Goal: Transaction & Acquisition: Purchase product/service

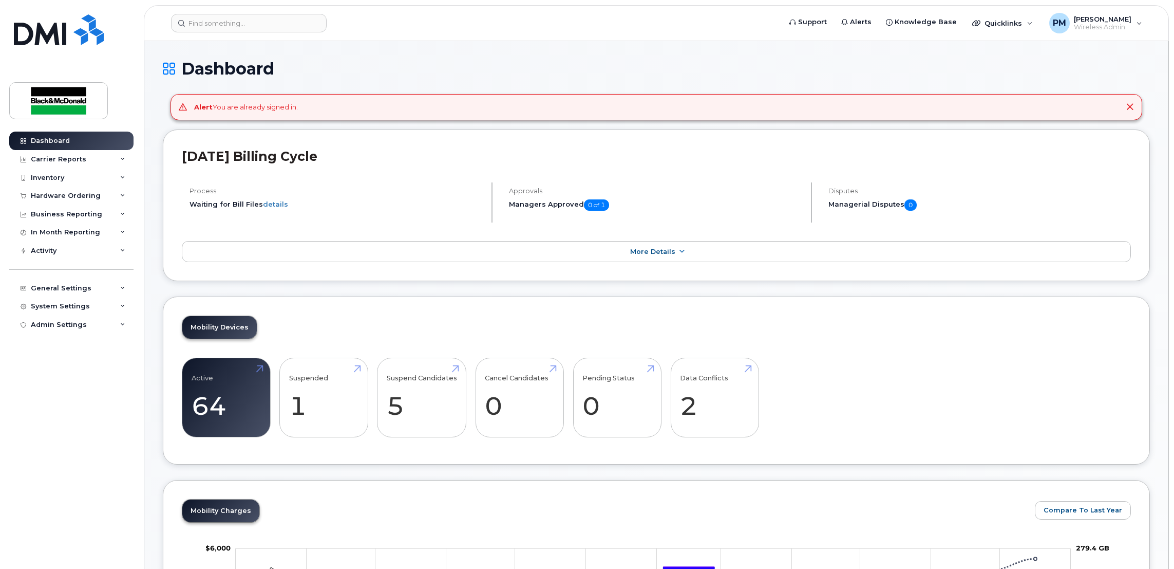
click at [97, 197] on div "Hardware Ordering" at bounding box center [71, 195] width 124 height 18
click at [76, 224] on link "Overview" at bounding box center [80, 215] width 106 height 20
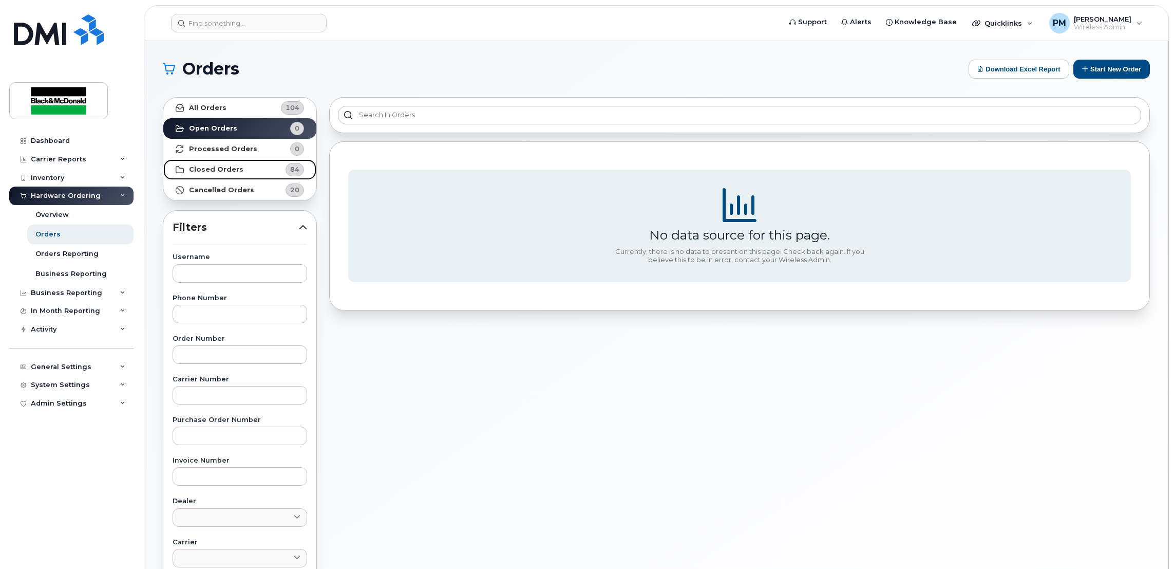
click at [223, 167] on strong "Closed Orders" at bounding box center [216, 169] width 54 height 8
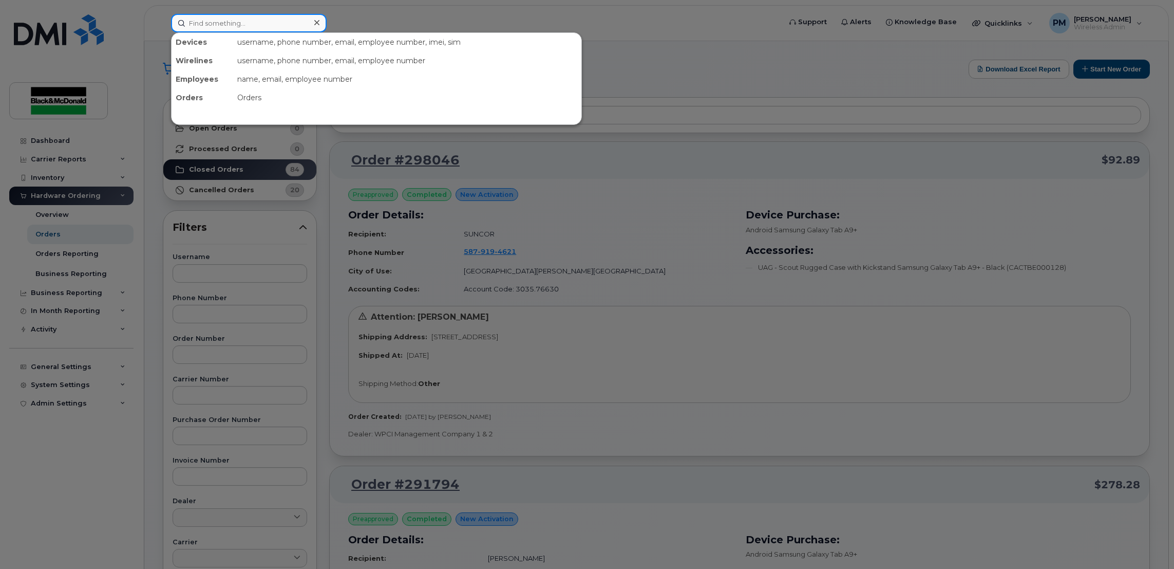
click at [294, 28] on input at bounding box center [249, 23] width 156 height 18
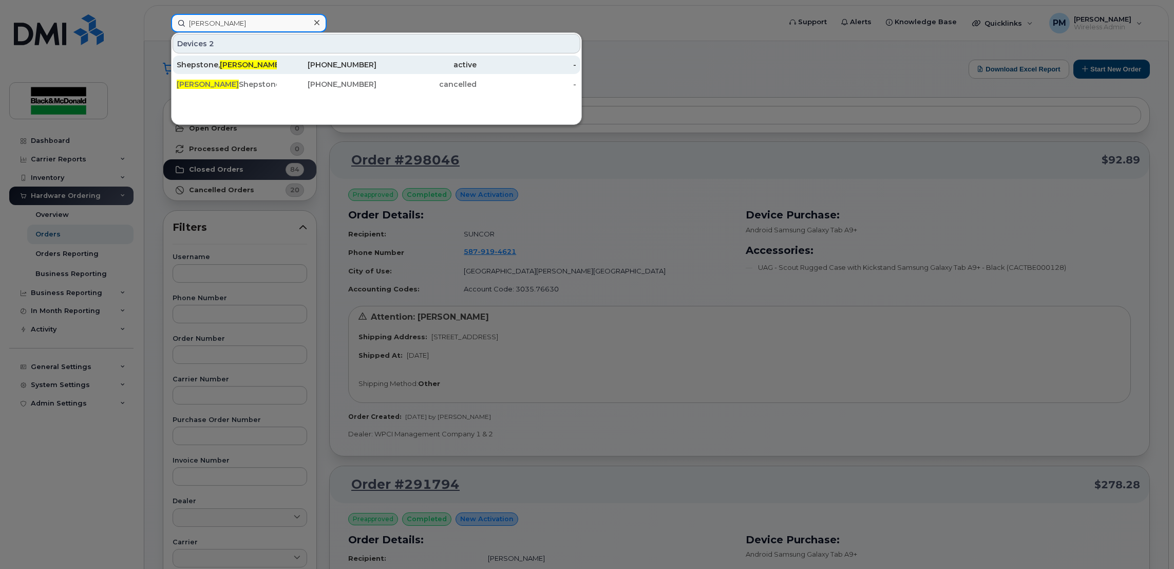
type input "Kerry"
click at [307, 64] on div "519-372-5980" at bounding box center [327, 65] width 100 height 10
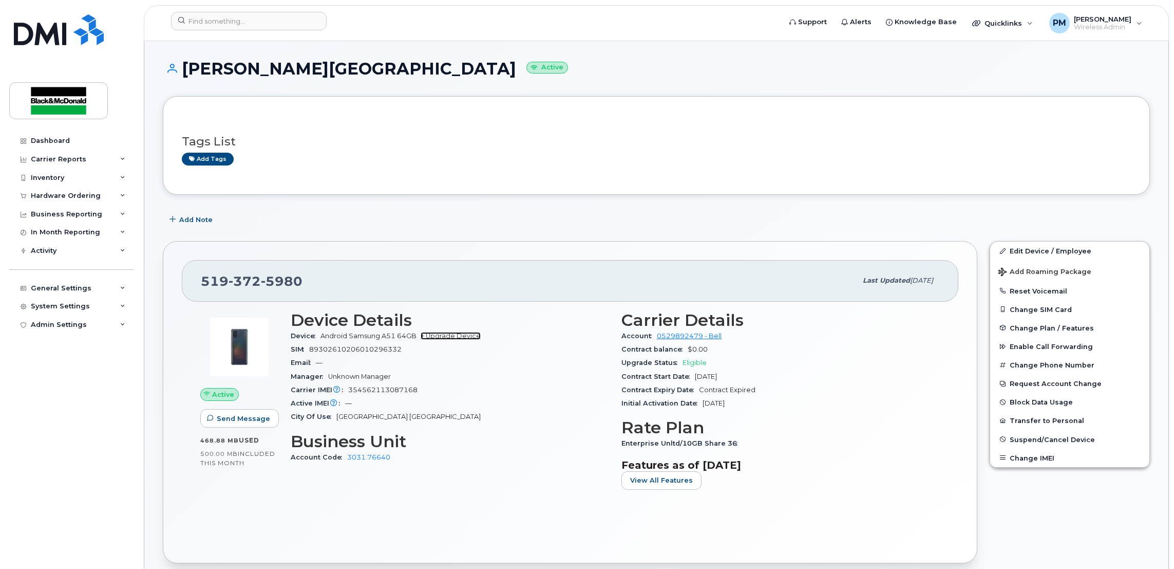
click at [453, 338] on link "+ Upgrade Device" at bounding box center [451, 336] width 60 height 8
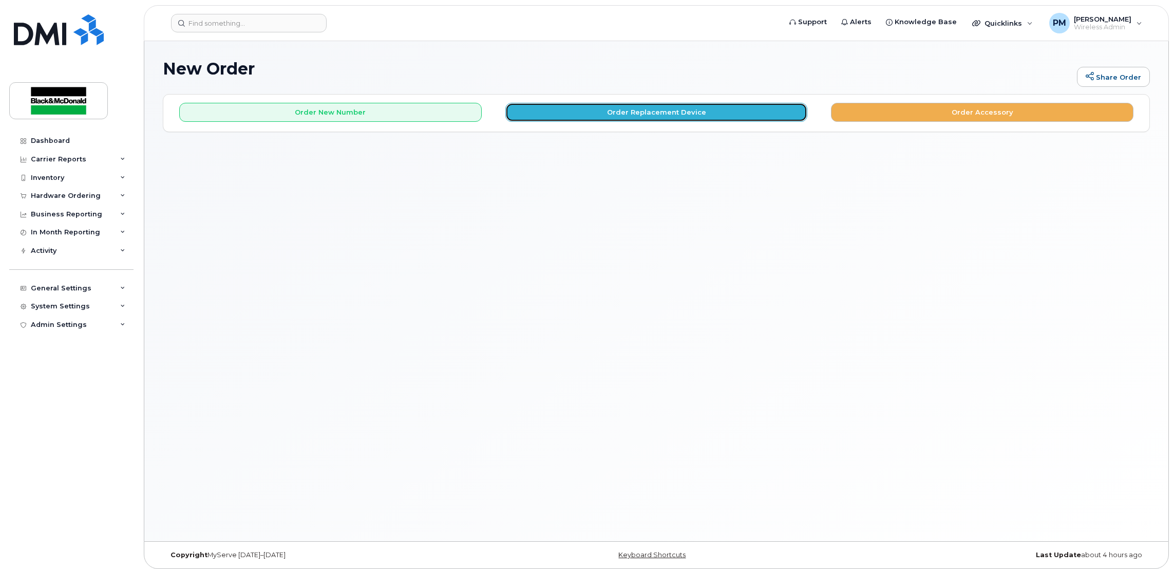
click at [644, 113] on button "Order Replacement Device" at bounding box center [656, 112] width 303 height 19
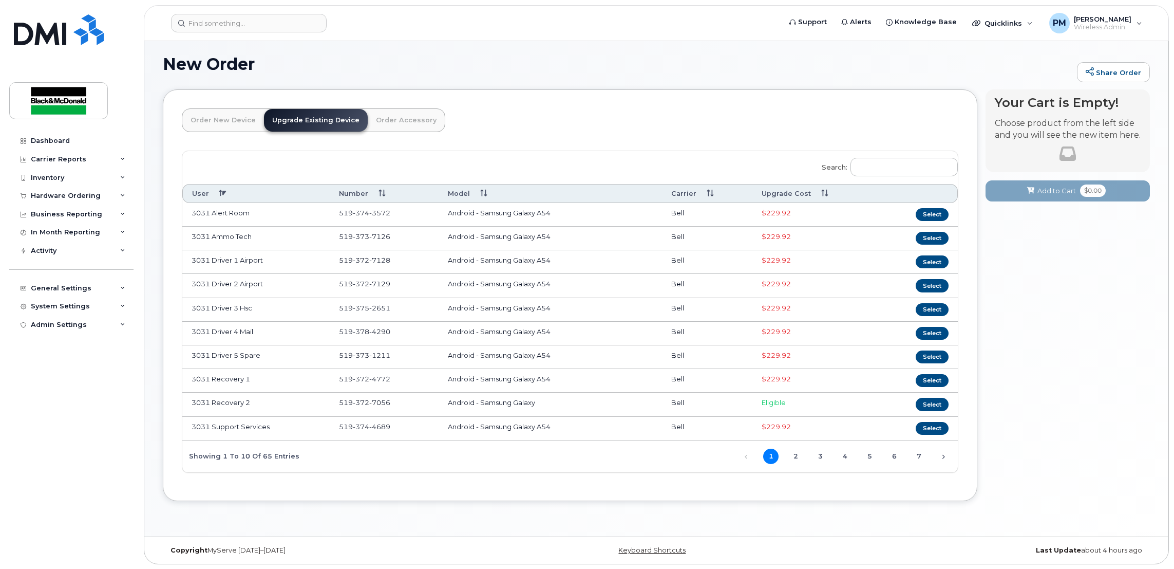
scroll to position [7, 0]
click at [907, 157] on input "Search:" at bounding box center [904, 166] width 107 height 18
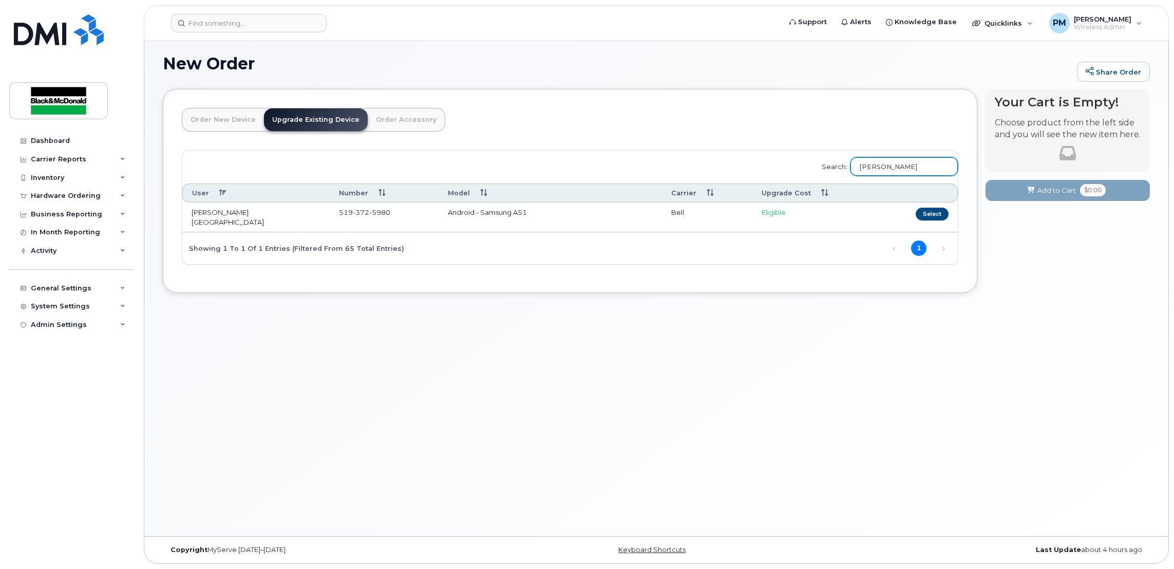
scroll to position [5, 0]
type input "Kerry"
click at [940, 218] on button "Select" at bounding box center [932, 214] width 33 height 13
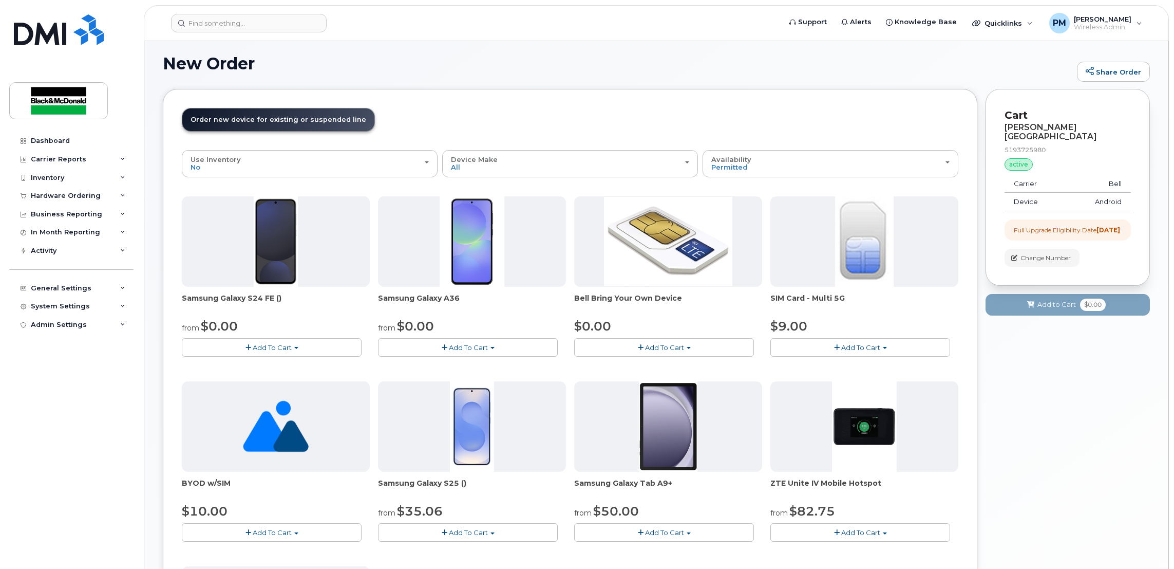
click at [460, 345] on span "Add To Cart" at bounding box center [468, 347] width 39 height 8
click at [473, 368] on link "$0.00 - 3 year term - voice & data plan" at bounding box center [455, 366] width 148 height 13
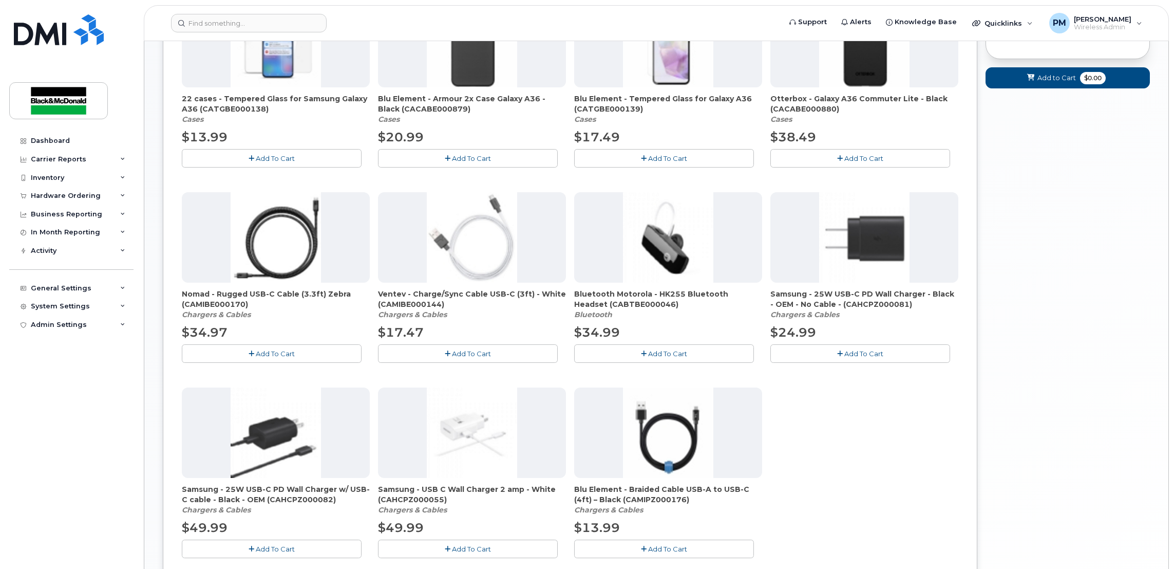
scroll to position [467, 0]
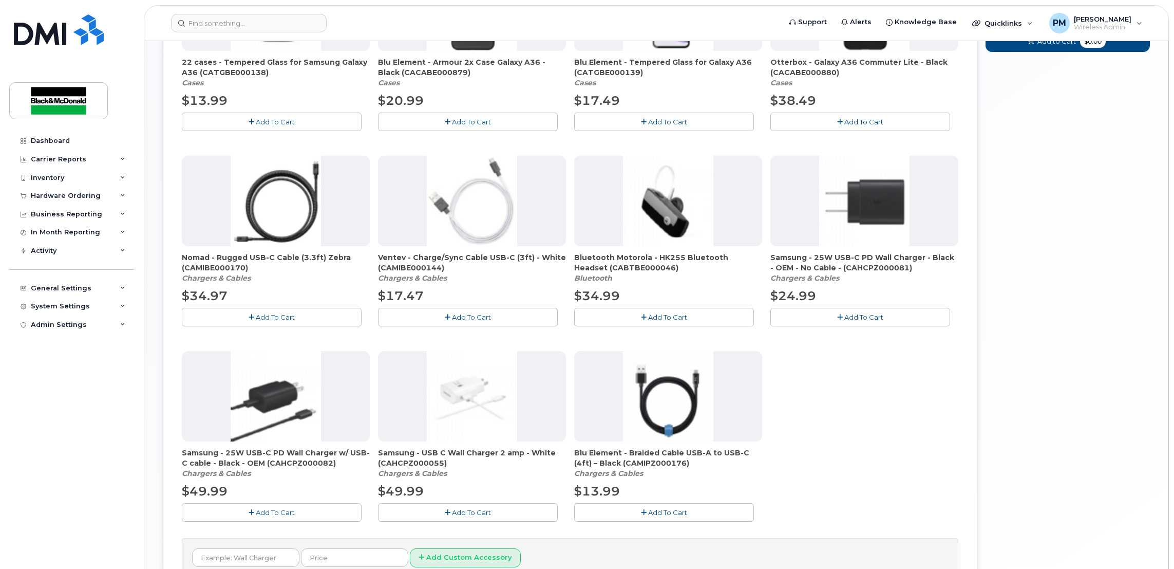
click at [857, 125] on span "Add To Cart" at bounding box center [863, 122] width 39 height 8
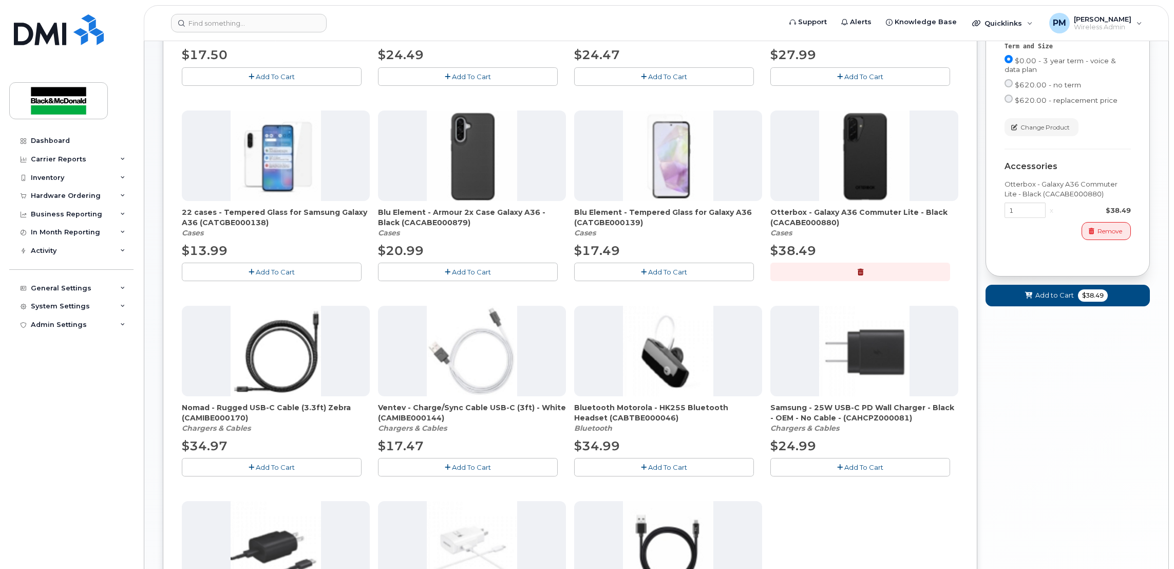
scroll to position [313, 0]
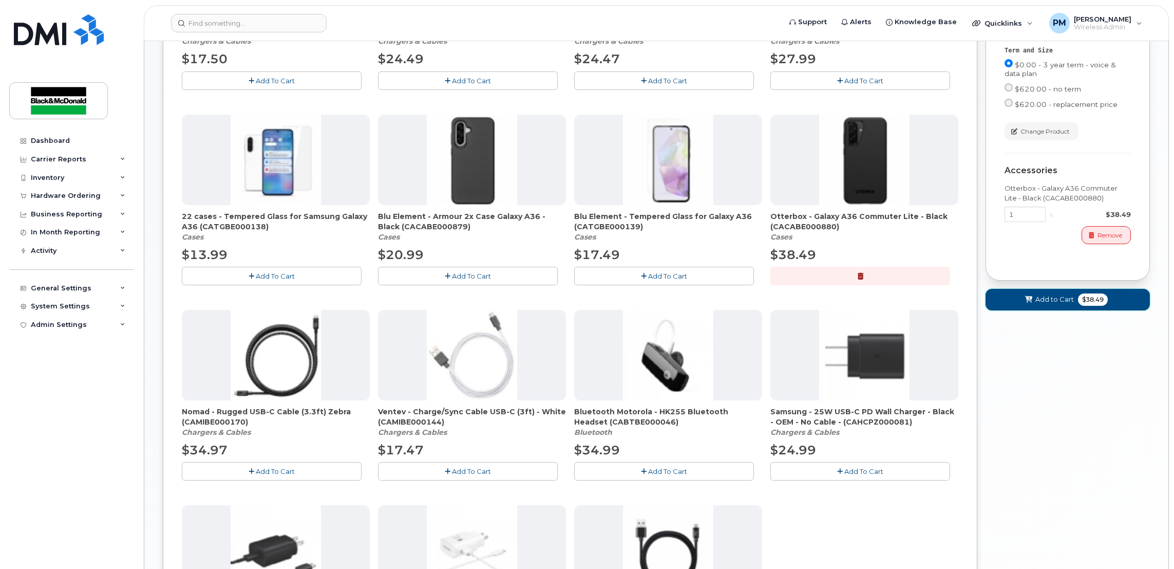
click at [1031, 302] on icon at bounding box center [1028, 299] width 7 height 7
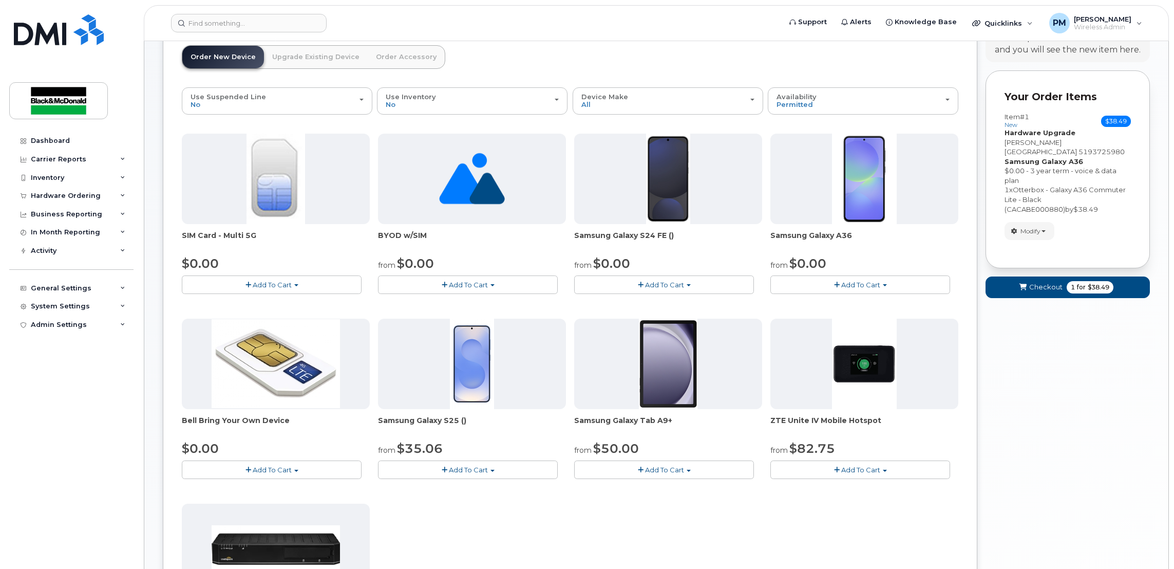
scroll to position [0, 0]
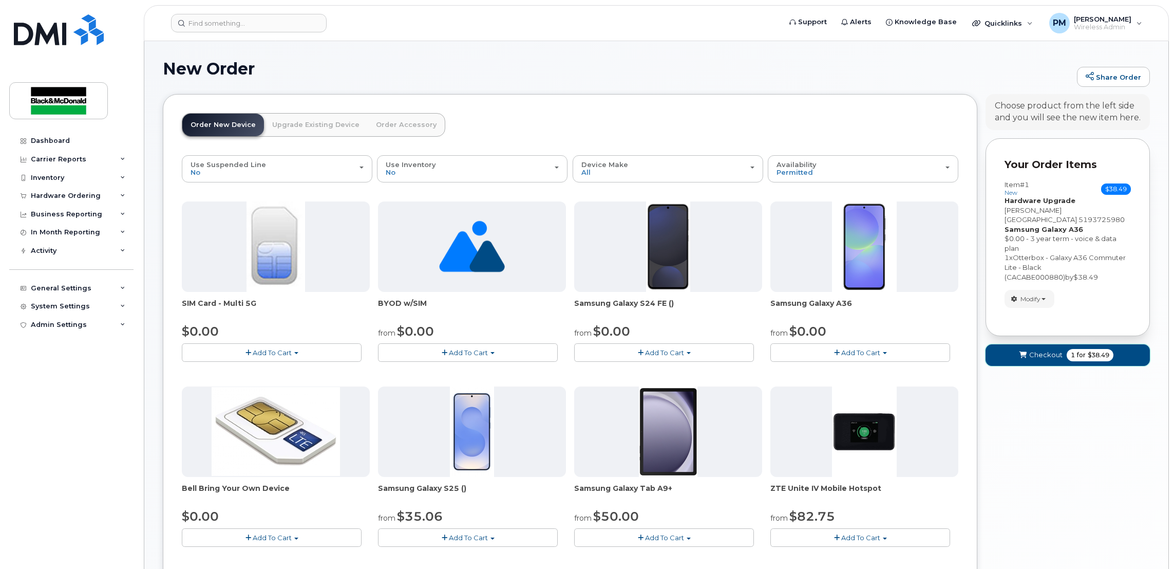
click at [1034, 350] on span "Checkout" at bounding box center [1045, 355] width 33 height 10
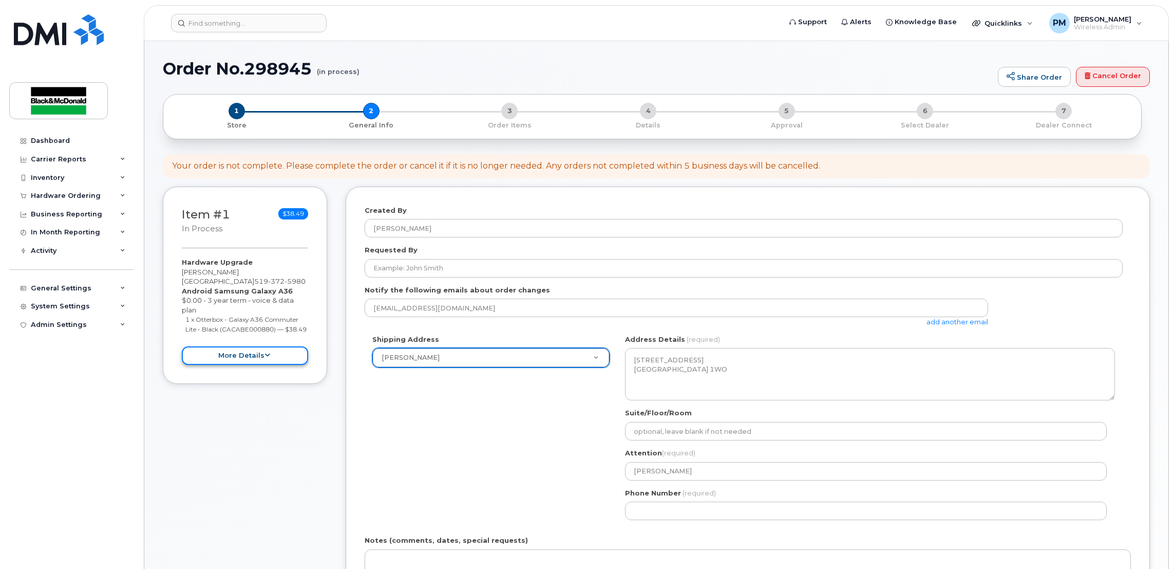
click at [249, 354] on button "more details" at bounding box center [245, 355] width 126 height 19
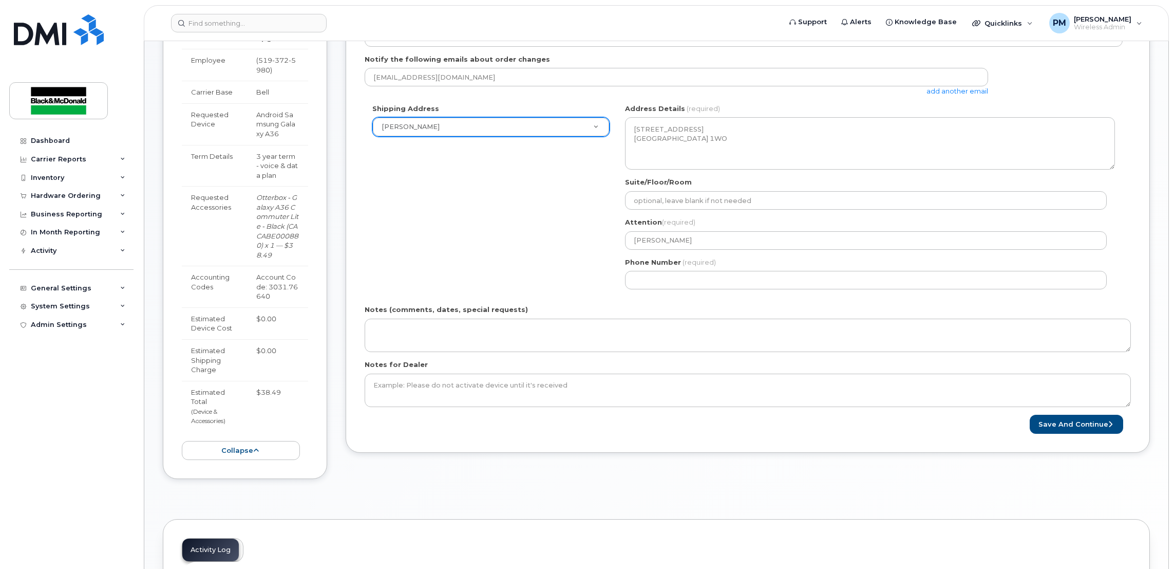
scroll to position [154, 0]
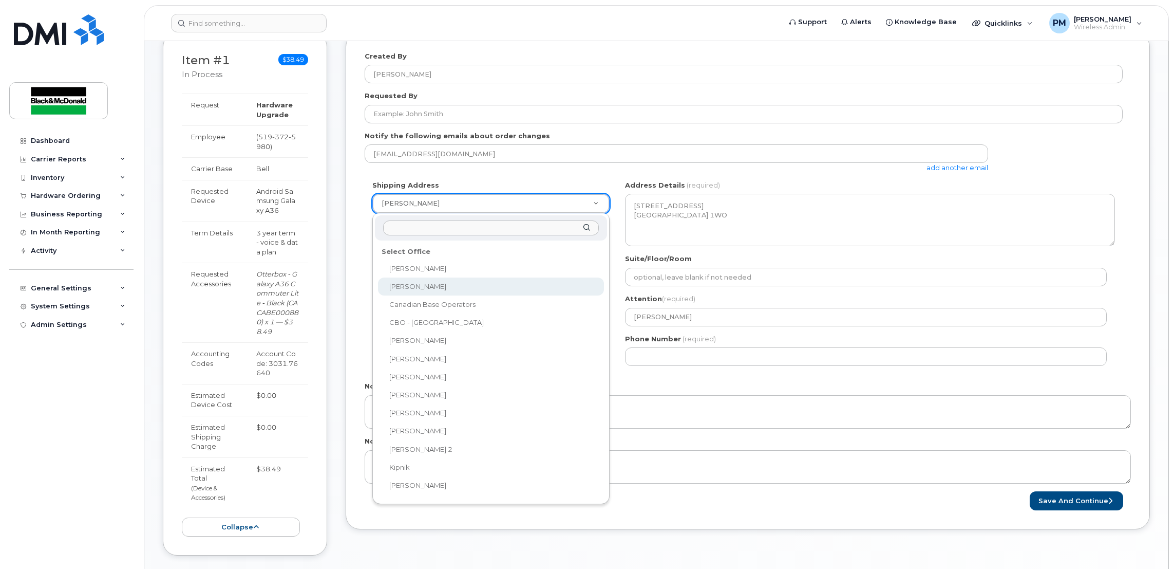
select select
type textarea "493 Peel St COLLINGWOOD ON L9Y 0C3 CANADA Collingwood Ontario L9Y 0C3"
type input "[PERSON_NAME]"
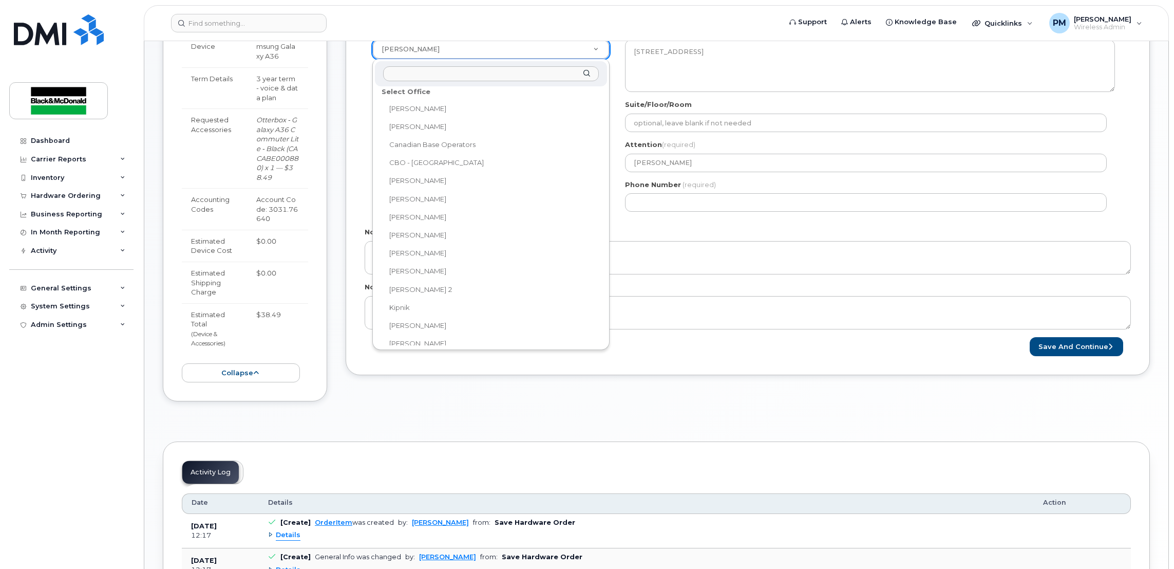
scroll to position [0, 0]
select select
type textarea "4th Canadian Division TC 139152 Grey Rd 112 MEAFORD ON N4L 0A1 CANADA Meaford O…"
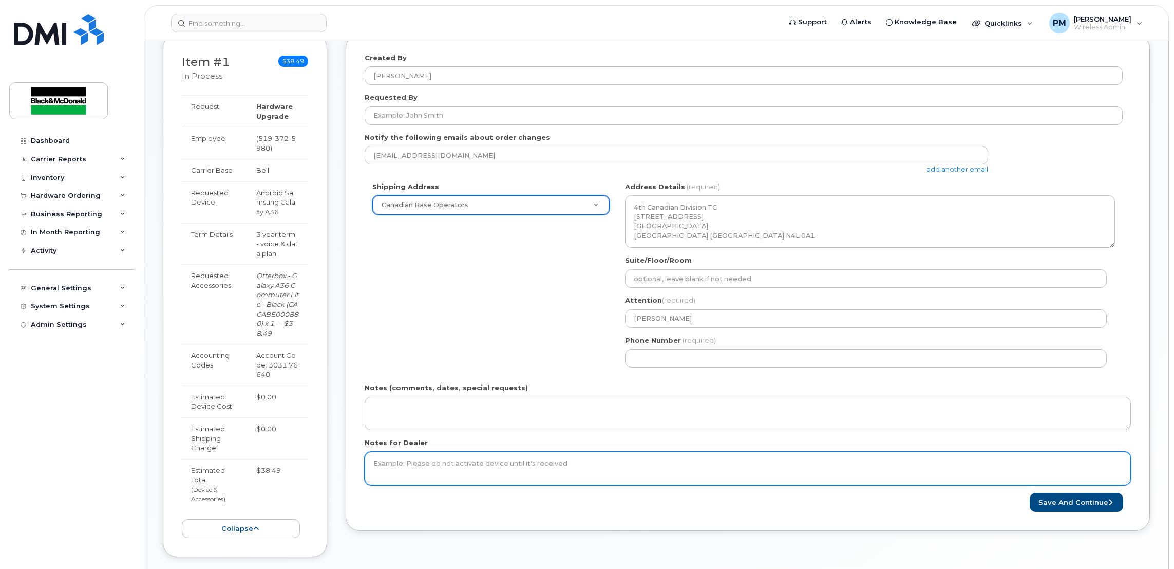
scroll to position [154, 0]
click at [646, 477] on textarea "Notes for Dealer" at bounding box center [748, 467] width 766 height 34
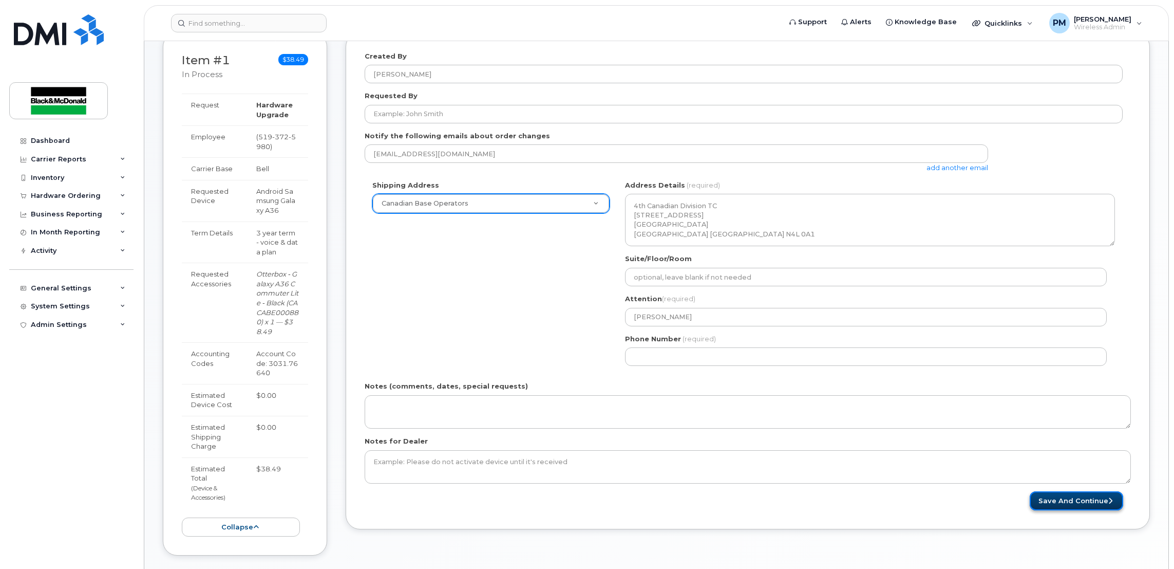
click at [1068, 497] on button "Save and Continue" at bounding box center [1076, 500] width 93 height 19
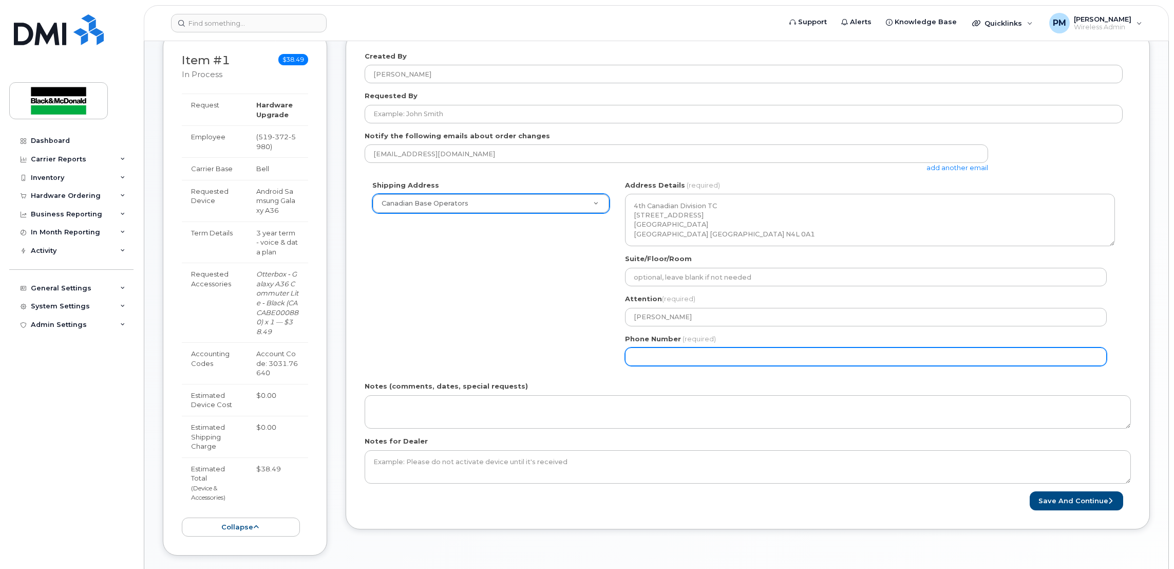
click at [668, 360] on input "Phone Number" at bounding box center [866, 356] width 482 height 18
click at [668, 362] on input "Phone Number" at bounding box center [866, 356] width 482 height 18
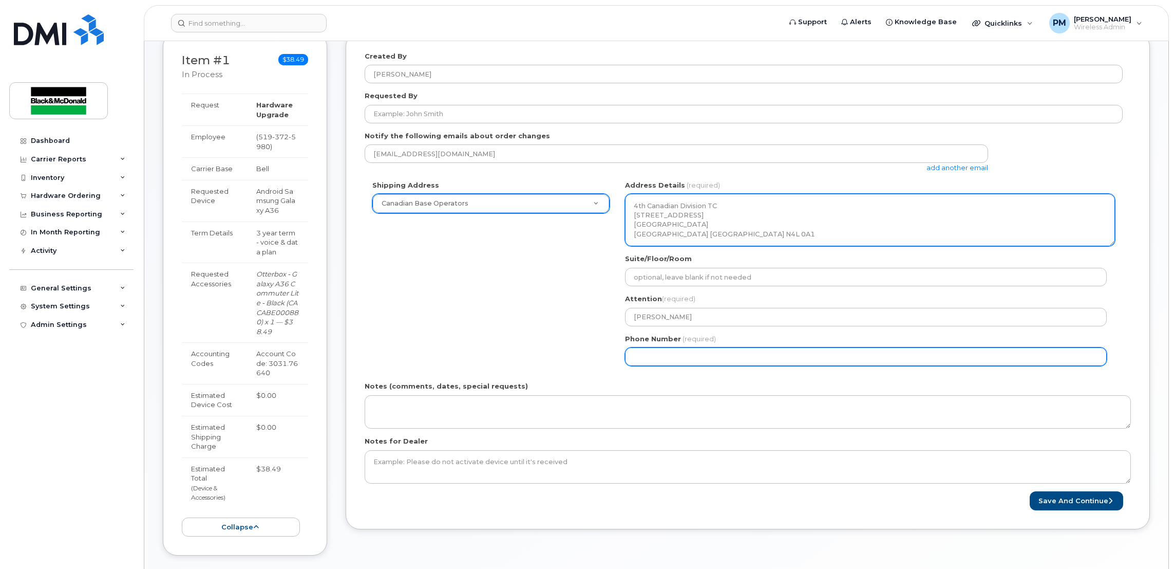
paste input "7054466880"
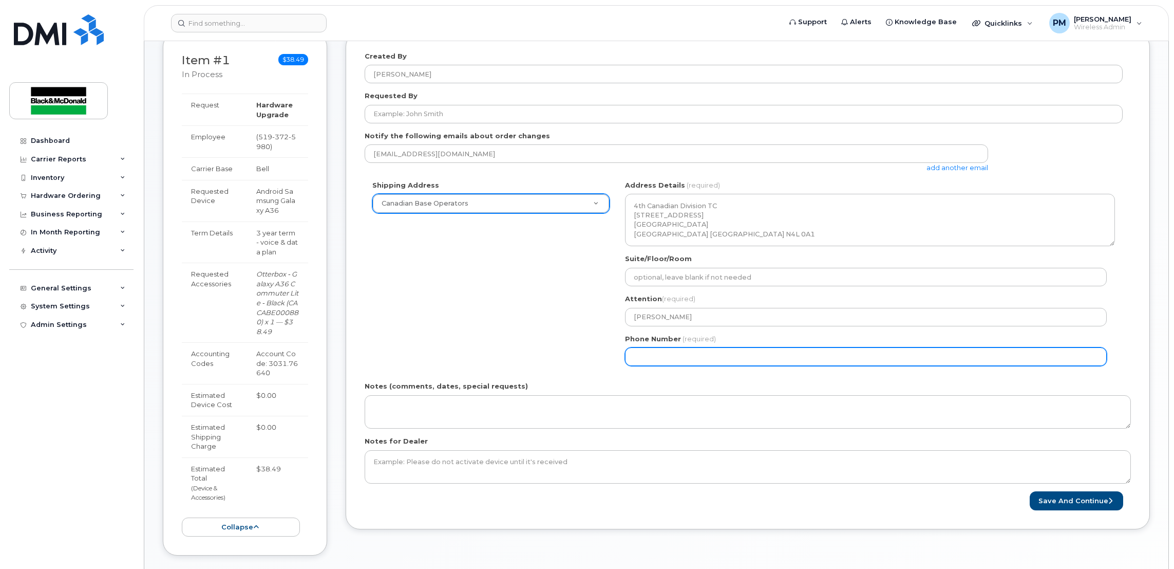
click at [665, 358] on input "Phone Number" at bounding box center [866, 356] width 482 height 18
select select
type input "7054466880"
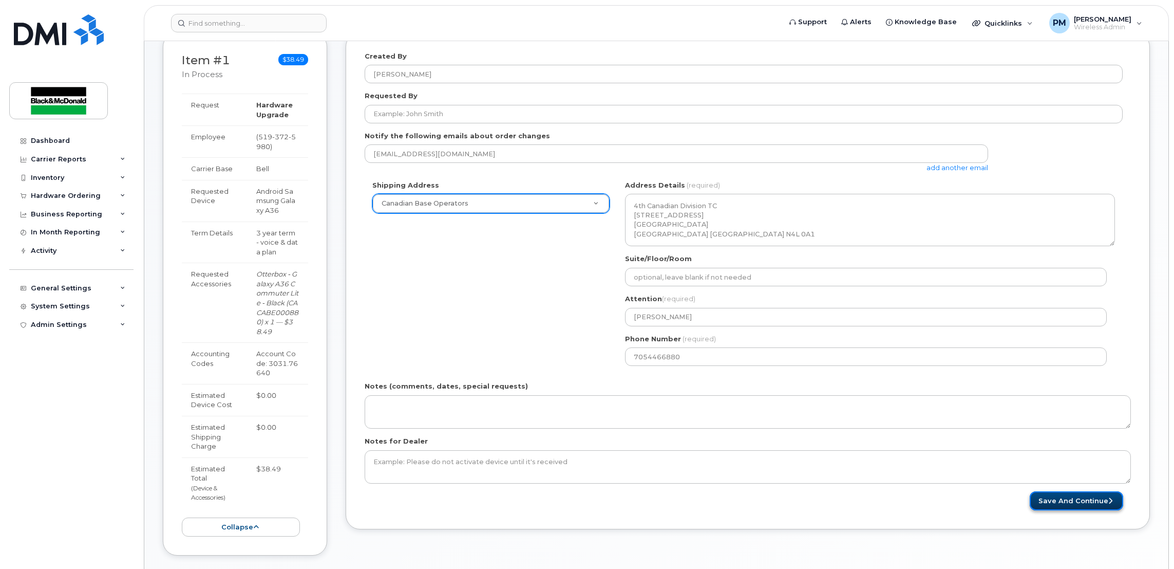
click at [1077, 505] on button "Save and Continue" at bounding box center [1076, 500] width 93 height 19
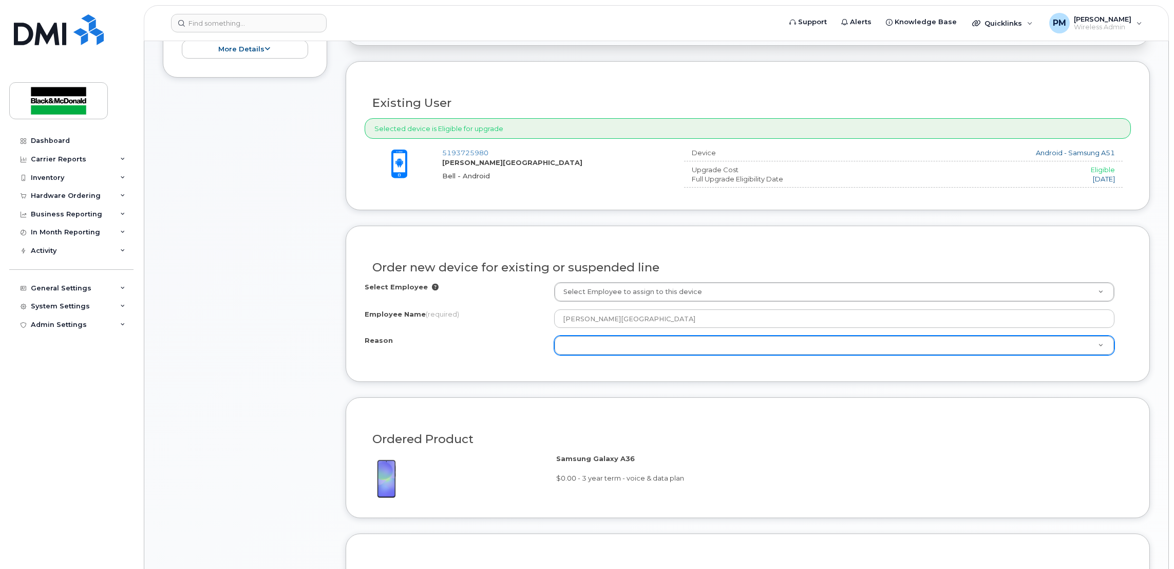
scroll to position [308, 0]
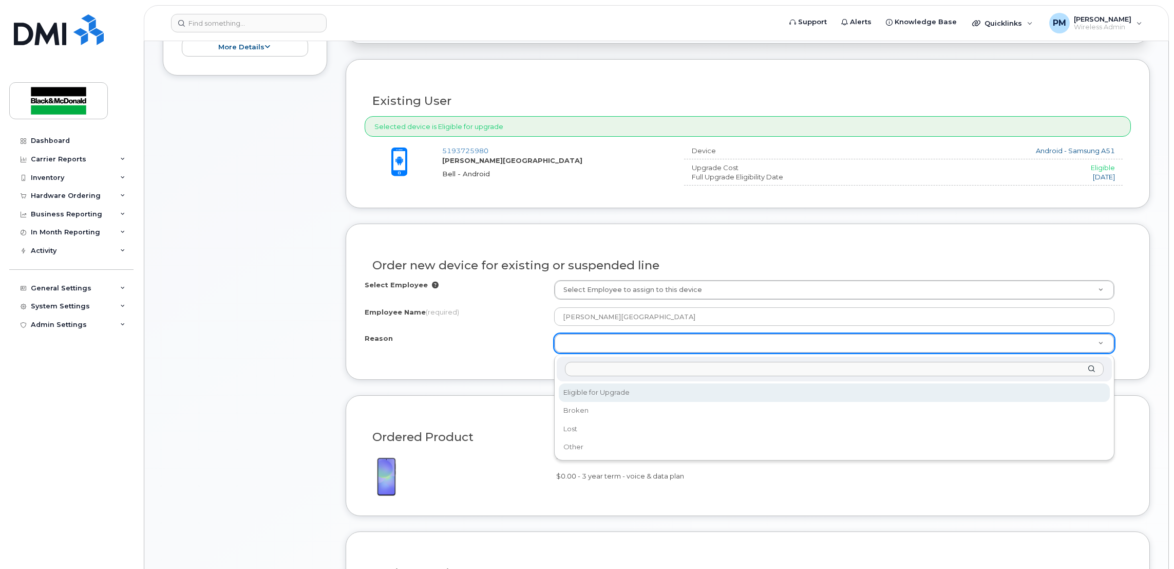
select select "eligible_for_upgrade"
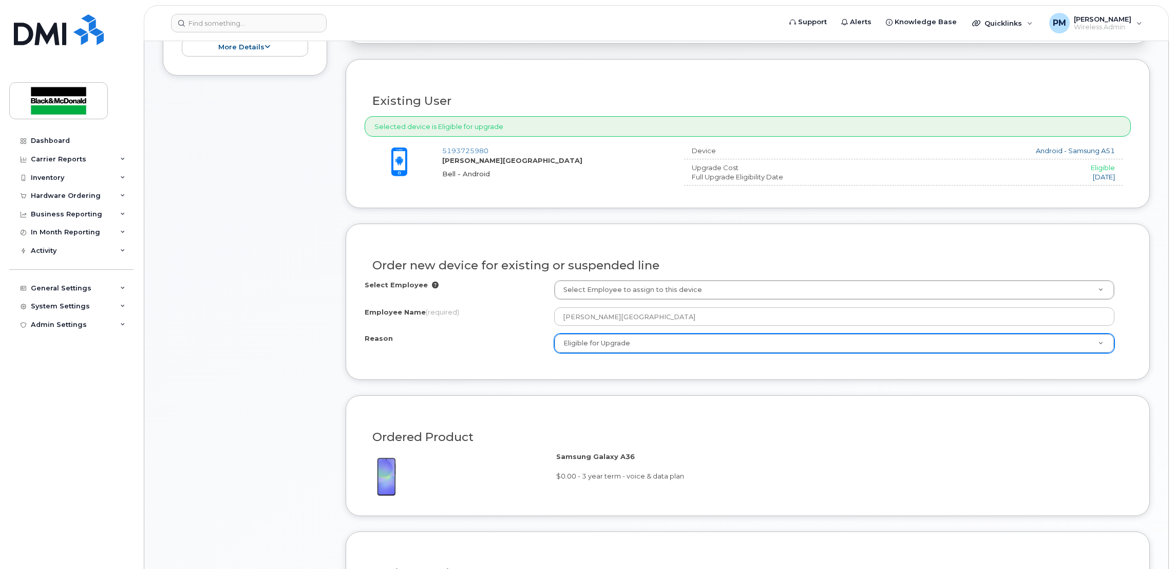
click at [537, 392] on form "Existing User Additional cost to upgrading the device $0.00 Selected device is …" at bounding box center [748, 391] width 804 height 665
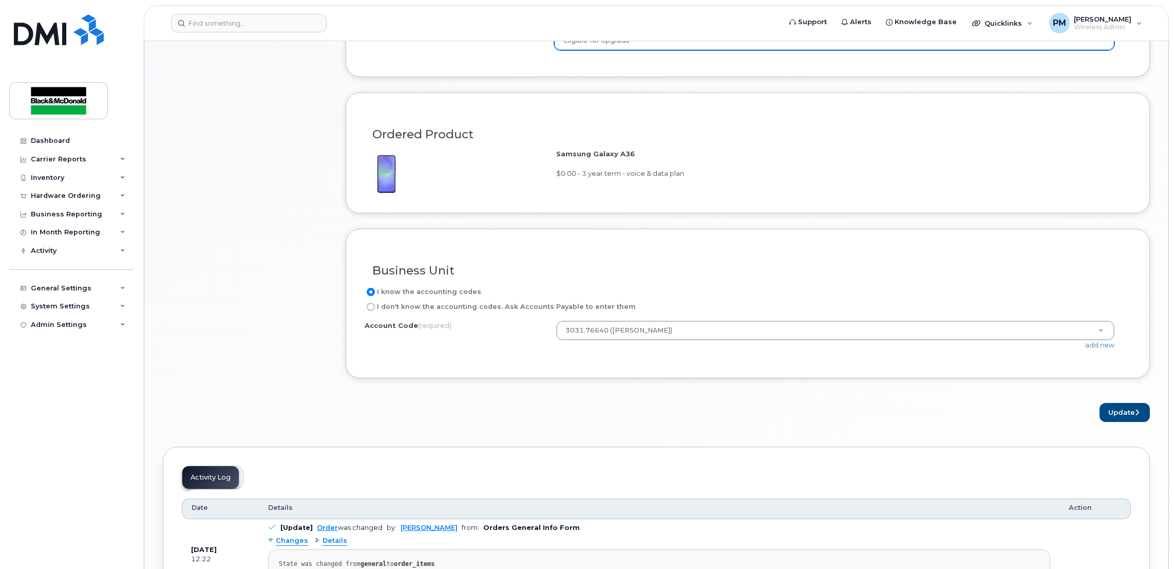
scroll to position [693, 0]
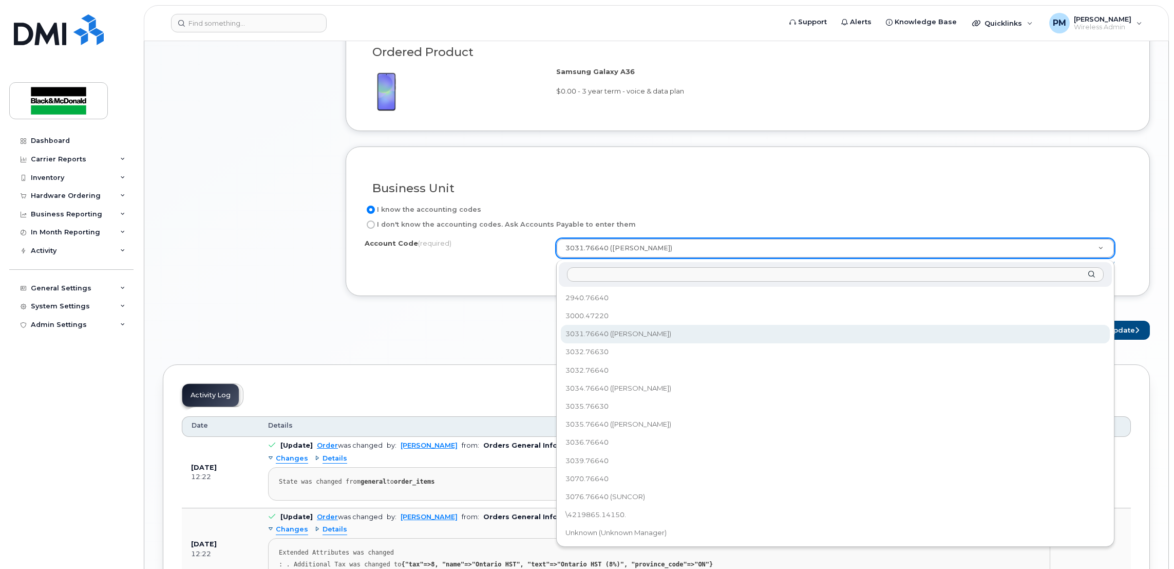
drag, startPoint x: 606, startPoint y: 255, endPoint x: 586, endPoint y: 256, distance: 20.1
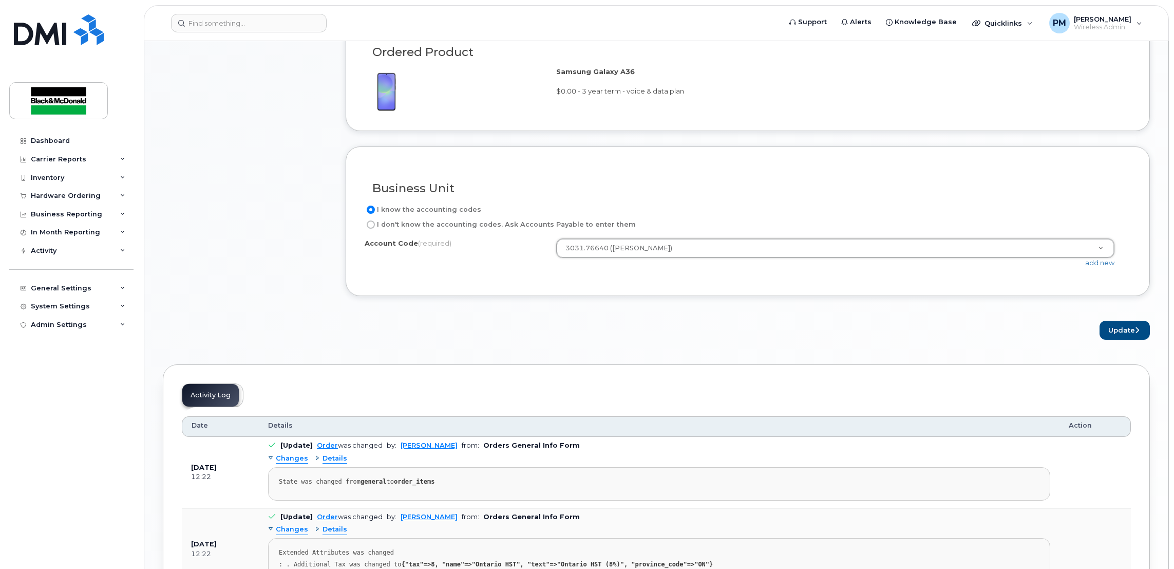
click at [519, 277] on div "Account Code (required) 3031.76640 (Paul McLarty) 2940.76640 3000.47220 3031.76…" at bounding box center [748, 257] width 766 height 39
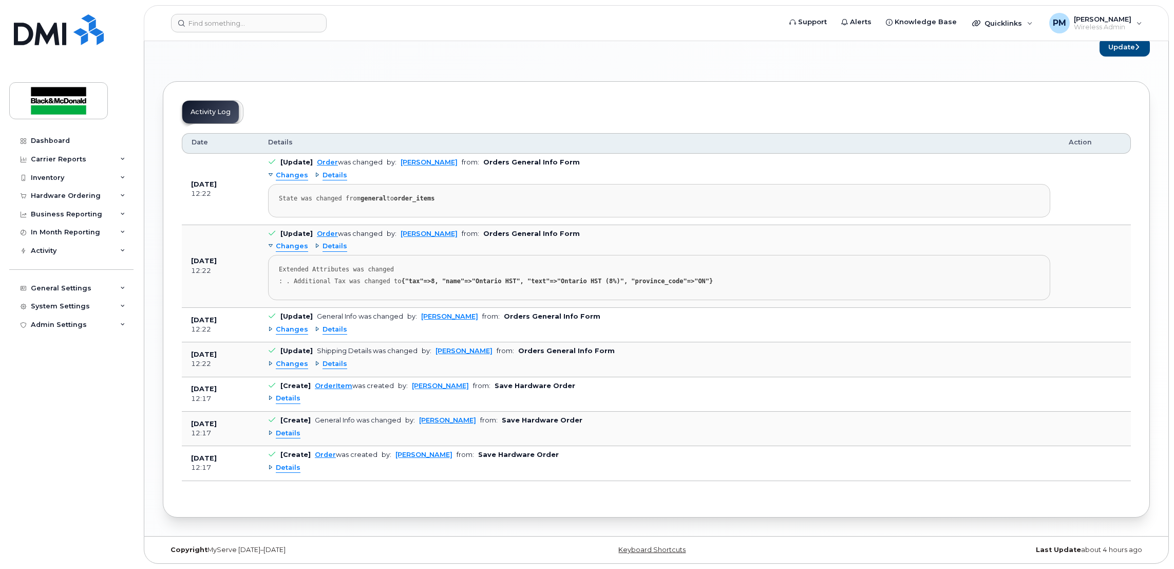
scroll to position [749, 0]
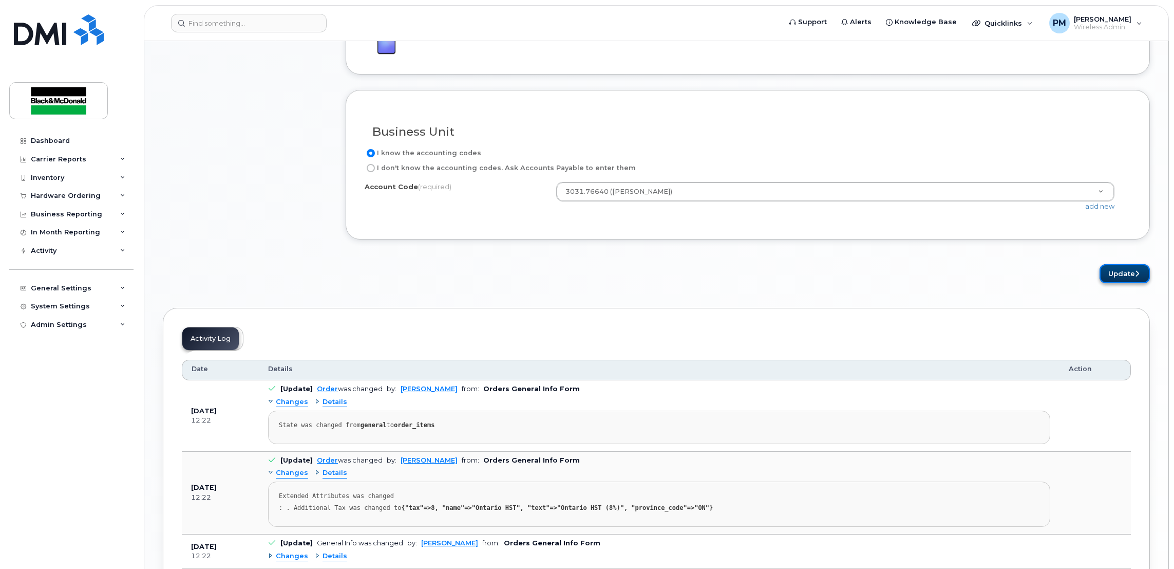
click at [1110, 275] on button "Update" at bounding box center [1125, 273] width 50 height 19
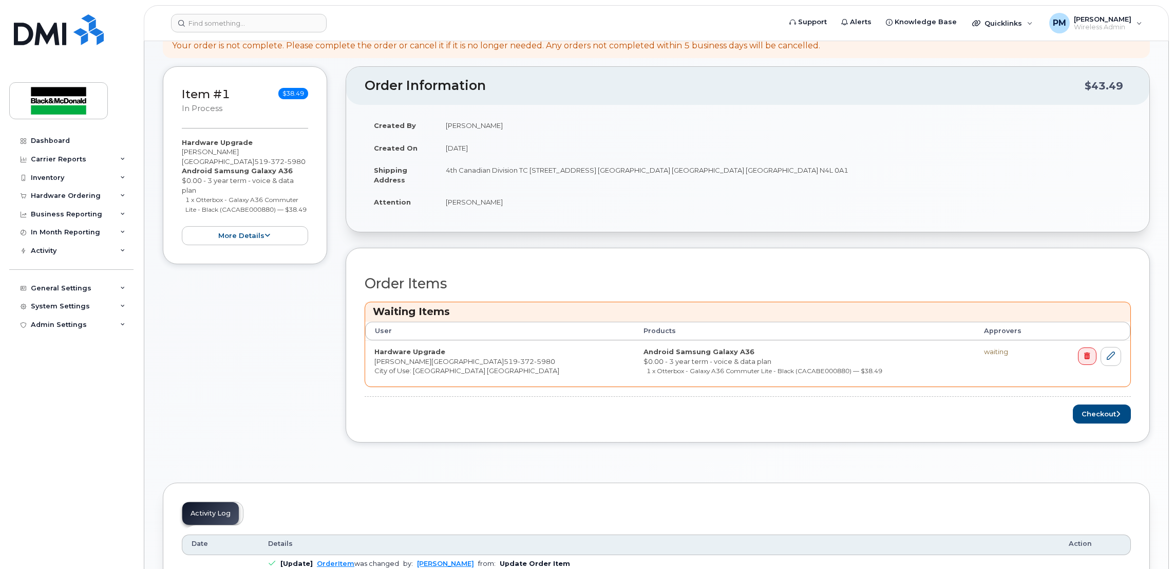
scroll to position [154, 0]
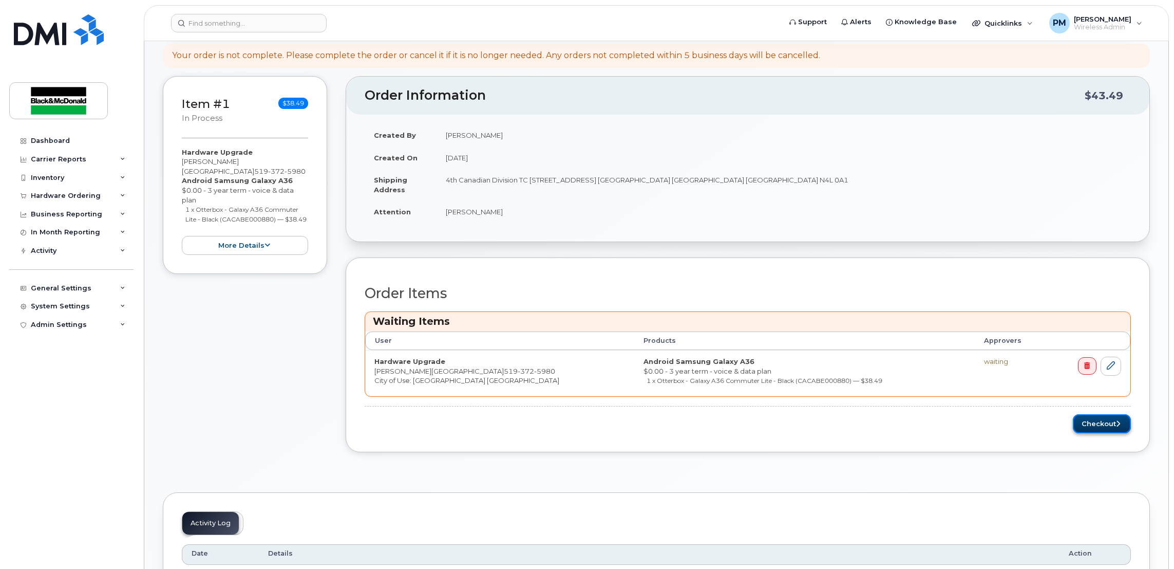
click at [1094, 421] on button "Checkout" at bounding box center [1102, 423] width 58 height 19
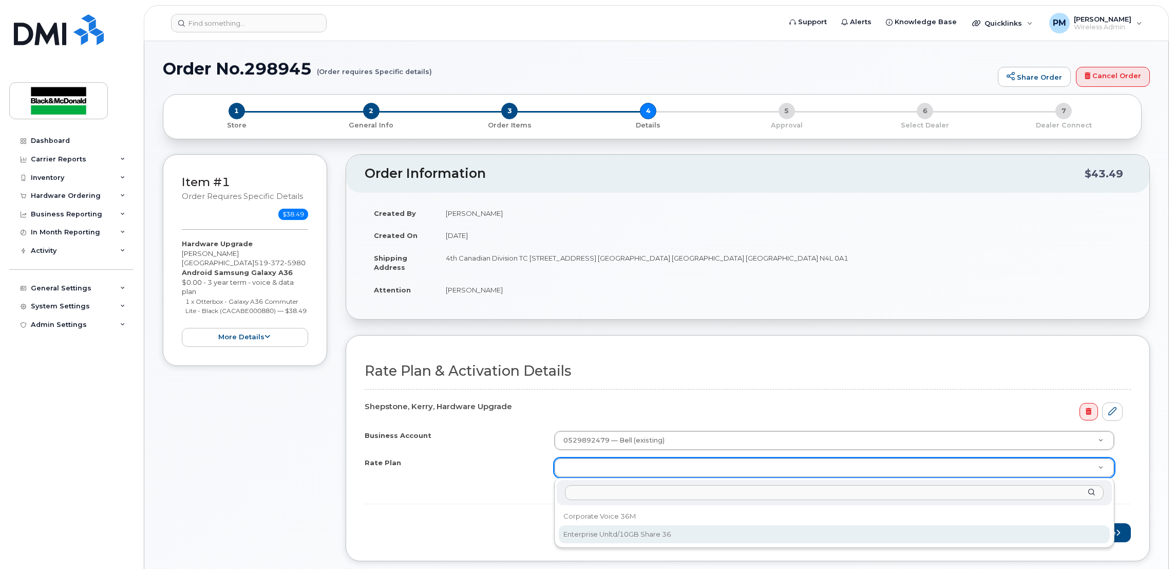
select select "Enterprise Unltd/10GB Share 36"
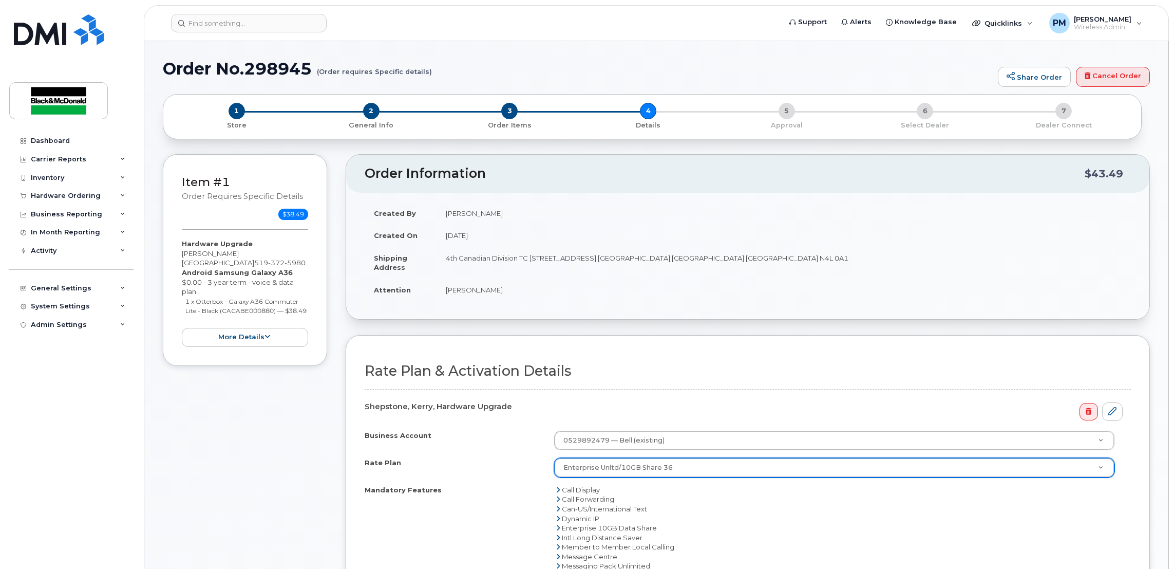
click at [458, 504] on div "Mandatory Features Call Display Call Forwarding Can-US/International Text Dynam…" at bounding box center [748, 547] width 766 height 124
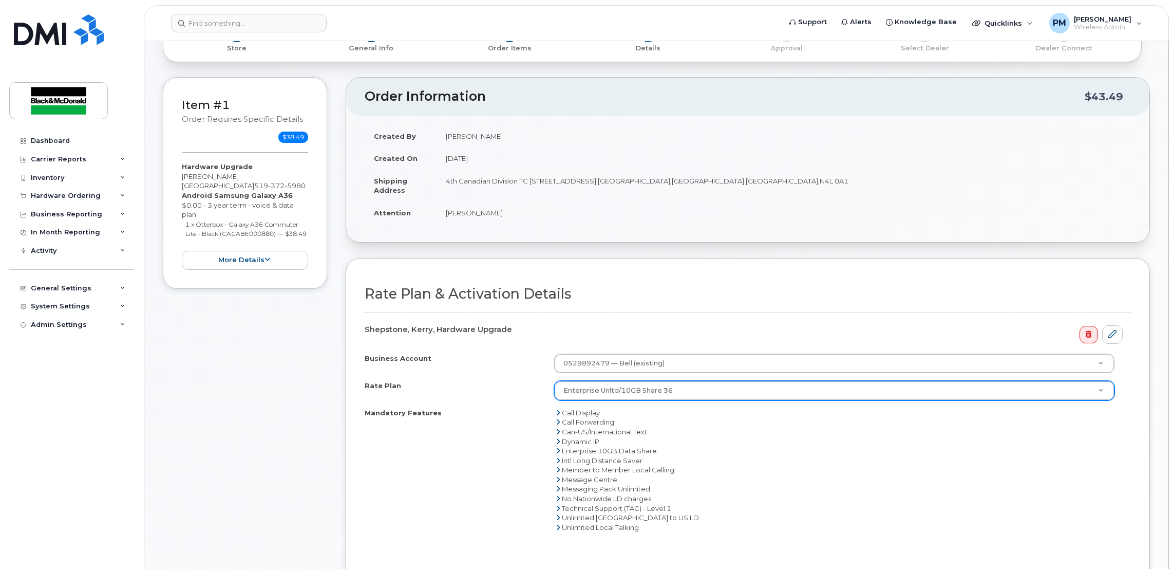
scroll to position [231, 0]
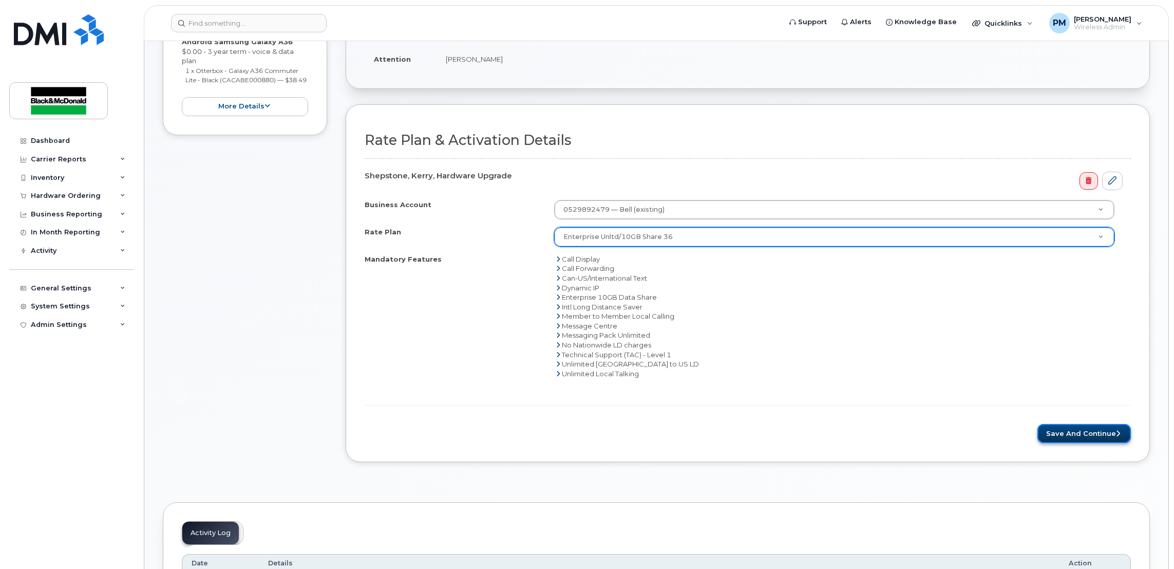
click at [1060, 430] on button "Save and Continue" at bounding box center [1084, 433] width 93 height 19
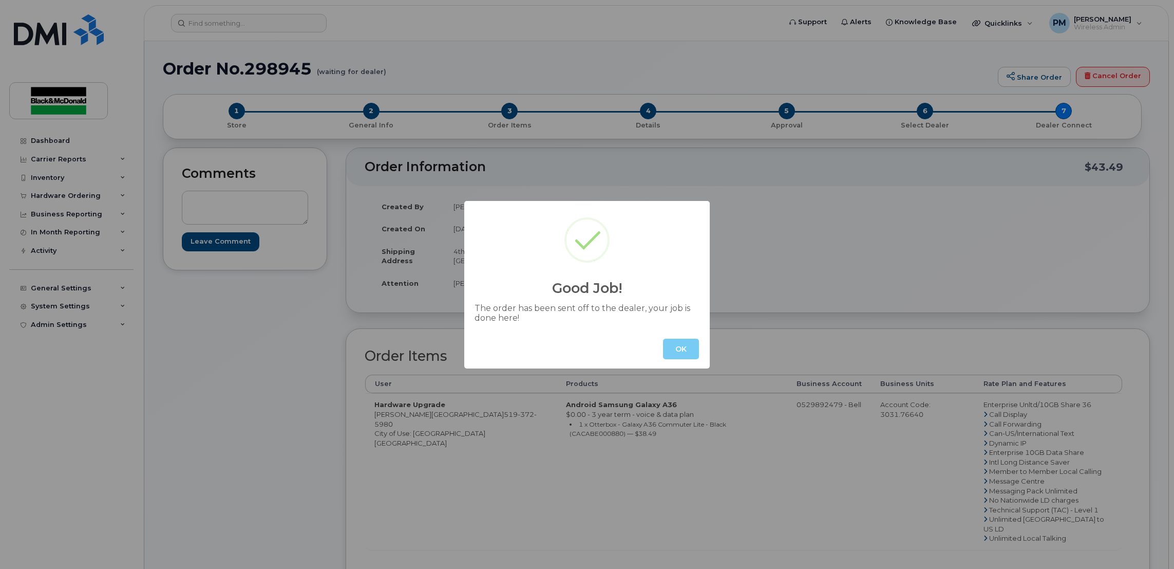
click at [682, 357] on button "OK" at bounding box center [681, 348] width 36 height 21
